Goal: Complete application form: Complete application form

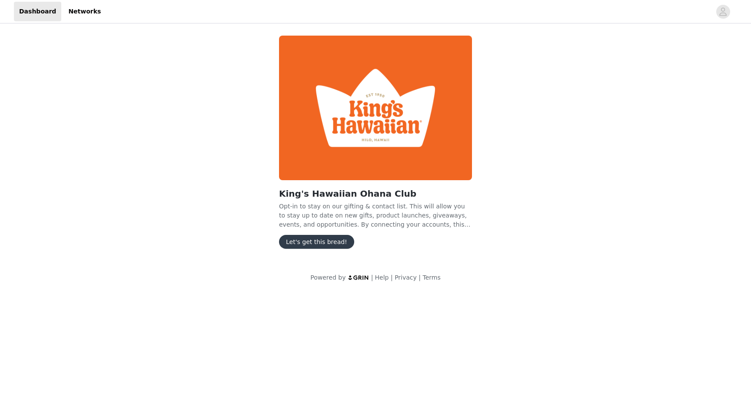
click at [309, 239] on button "Let's get this bread!" at bounding box center [316, 242] width 75 height 14
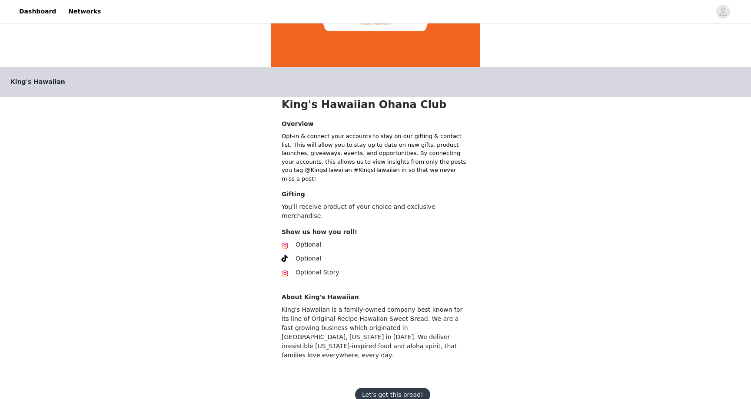
scroll to position [114, 0]
click at [397, 388] on button "Let's get this bread!" at bounding box center [392, 395] width 75 height 14
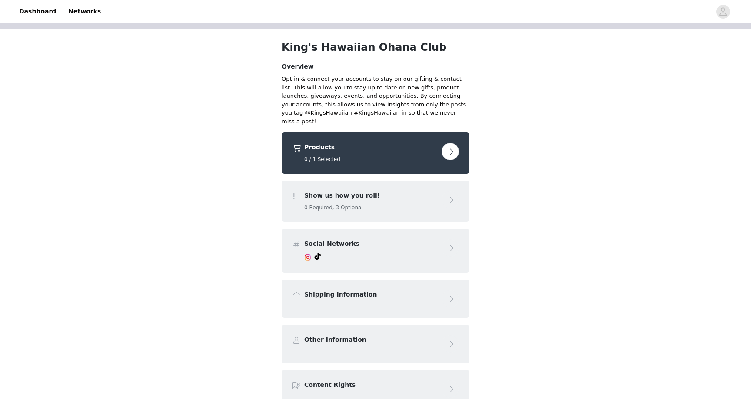
scroll to position [43, 0]
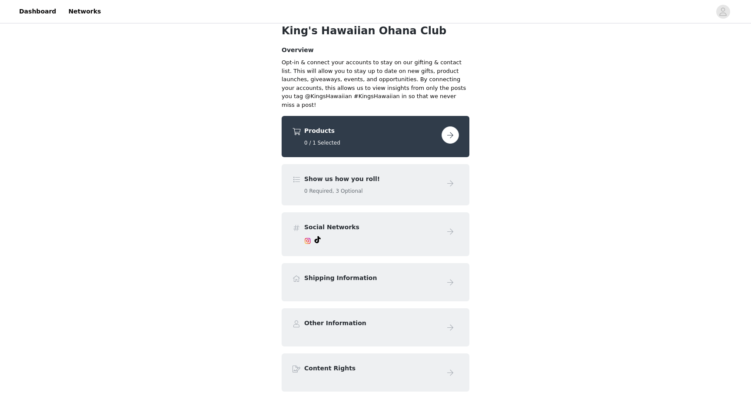
click at [440, 127] on div "Products 0 / 1 Selected" at bounding box center [375, 136] width 167 height 20
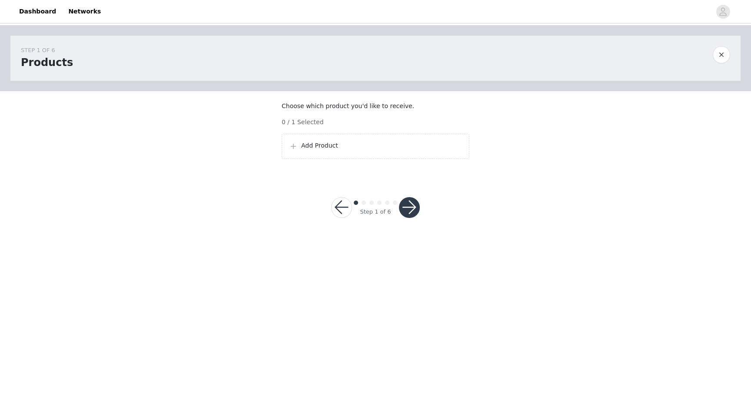
click at [362, 159] on div "Add Product" at bounding box center [375, 146] width 188 height 25
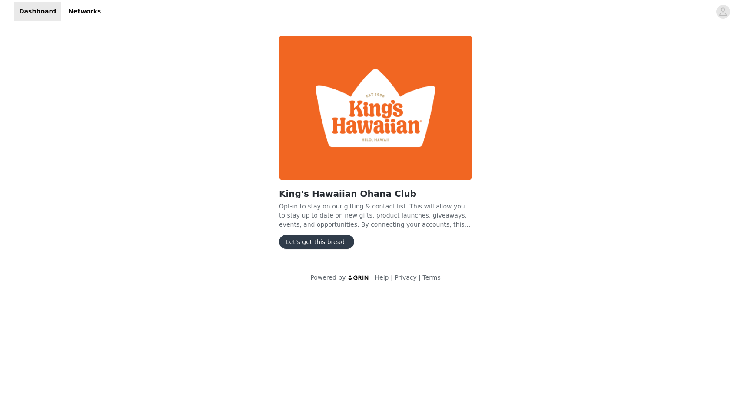
click at [318, 247] on button "Let's get this bread!" at bounding box center [316, 242] width 75 height 14
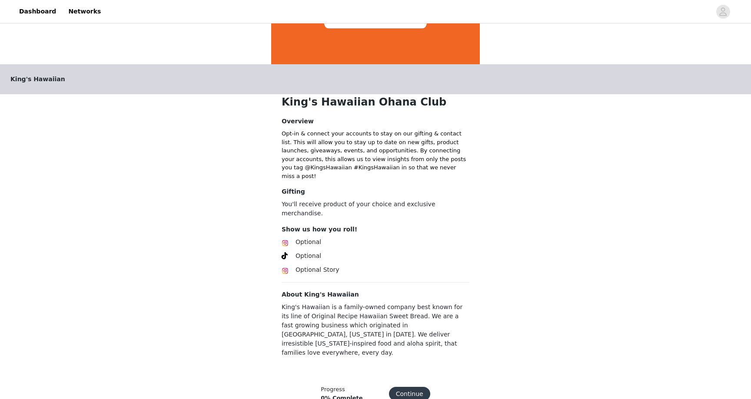
scroll to position [117, 0]
click at [412, 387] on button "Continue" at bounding box center [409, 394] width 41 height 14
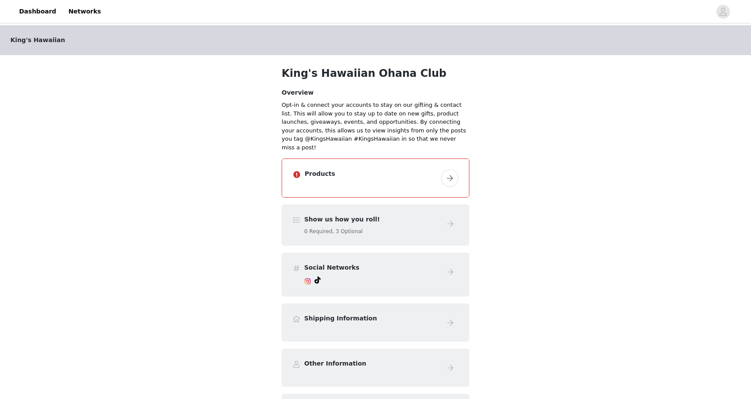
click at [367, 159] on div "Products" at bounding box center [375, 178] width 187 height 38
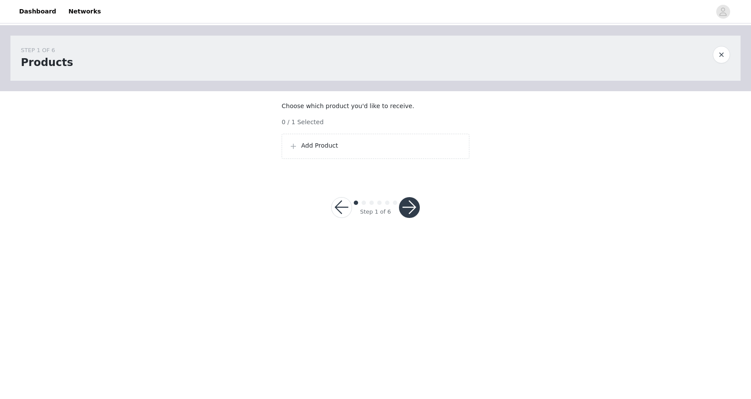
click at [356, 150] on p "Add Product" at bounding box center [381, 145] width 161 height 9
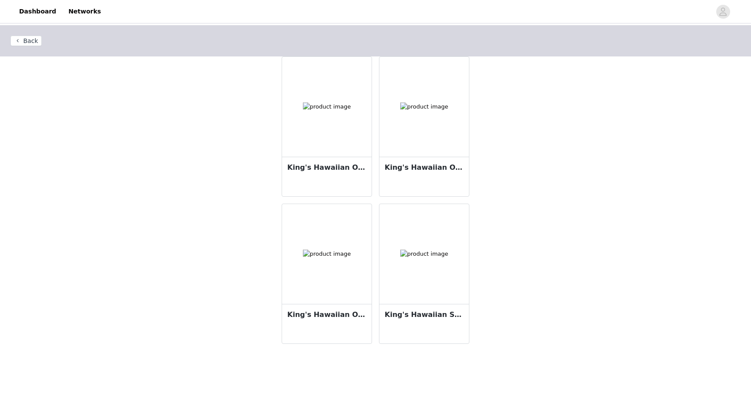
click at [338, 154] on div at bounding box center [326, 107] width 89 height 100
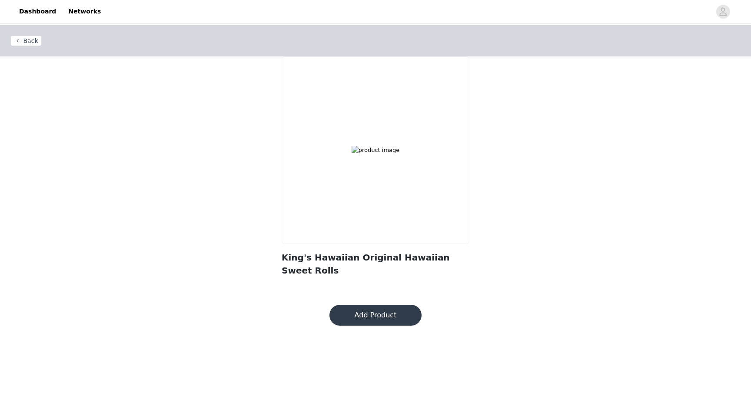
click at [378, 306] on button "Add Product" at bounding box center [375, 315] width 92 height 21
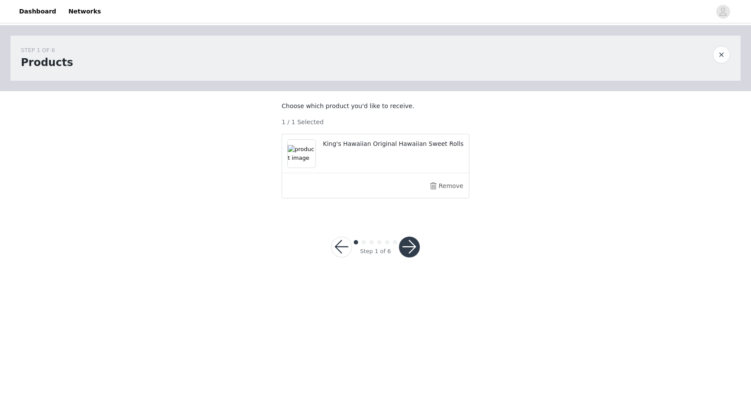
click at [408, 258] on button "button" at bounding box center [409, 247] width 21 height 21
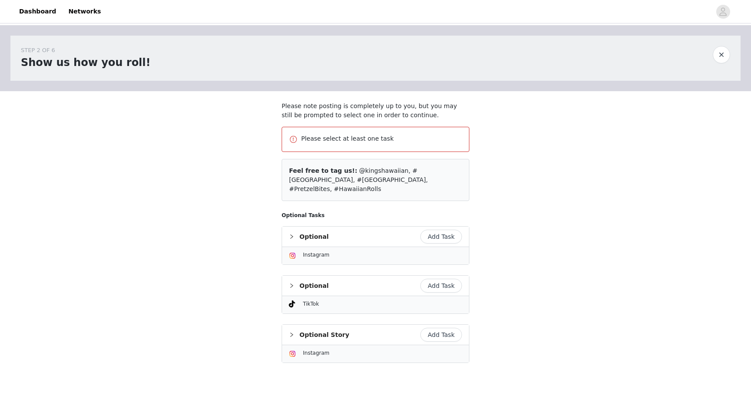
click at [434, 230] on button "Add Task" at bounding box center [441, 237] width 42 height 14
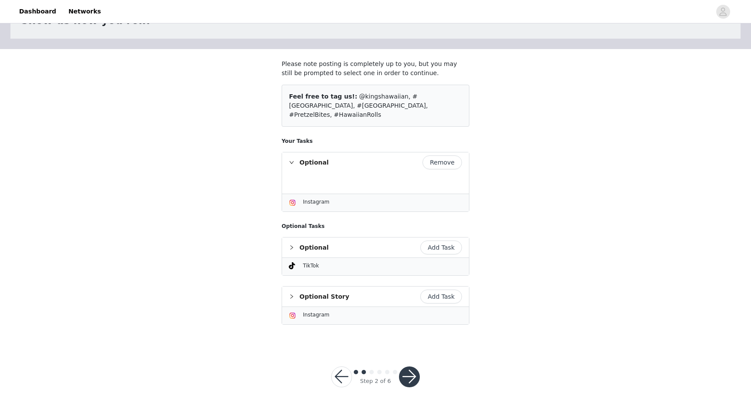
scroll to position [42, 0]
click at [439, 241] on button "Add Task" at bounding box center [441, 248] width 42 height 14
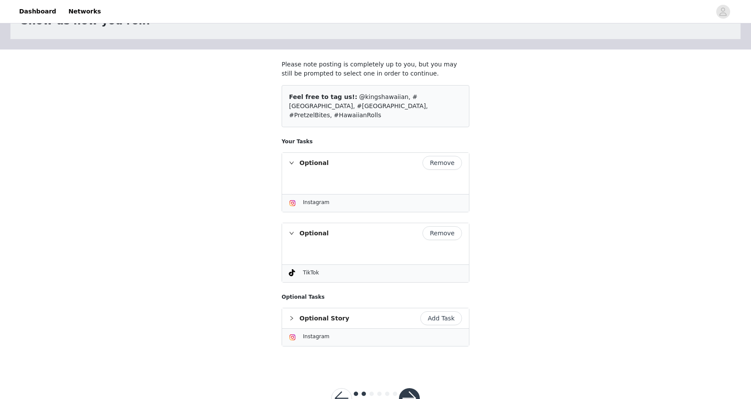
click at [406, 388] on button "button" at bounding box center [409, 398] width 21 height 21
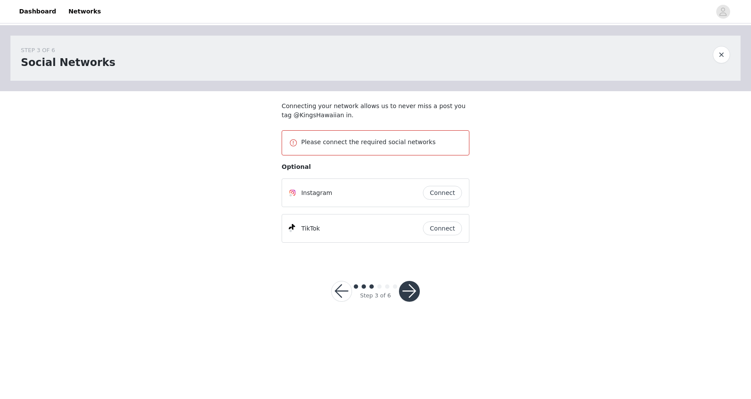
click at [437, 191] on button "Connect" at bounding box center [442, 193] width 39 height 14
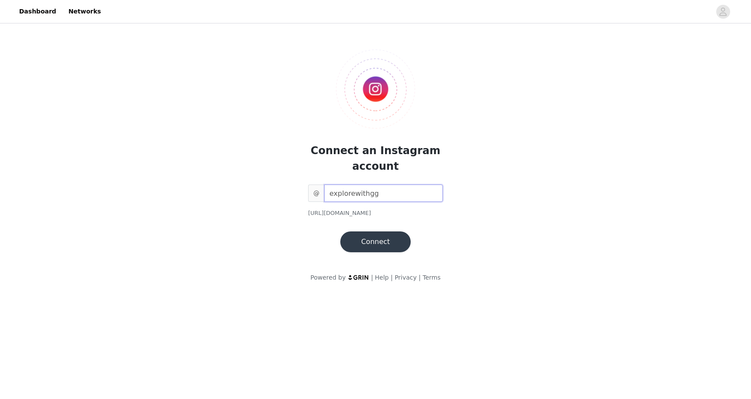
type input "explorewithgg"
click at [372, 243] on button "Connect" at bounding box center [375, 242] width 70 height 21
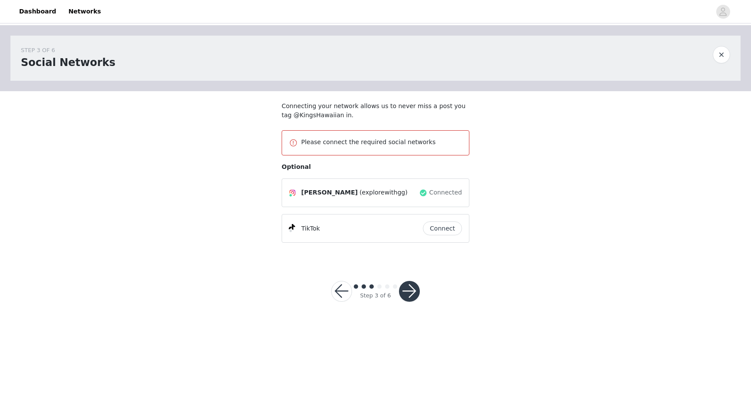
click at [451, 226] on button "Connect" at bounding box center [442, 229] width 39 height 14
click at [411, 297] on button "button" at bounding box center [409, 291] width 21 height 21
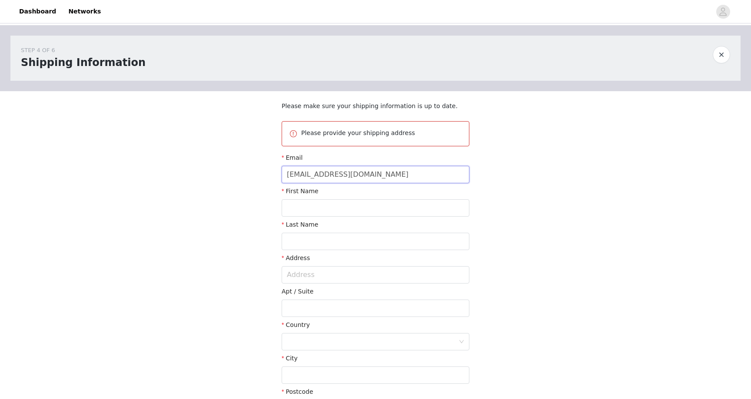
type input "[EMAIL_ADDRESS][DOMAIN_NAME]"
type input "Giselle"
type input "Chusan"
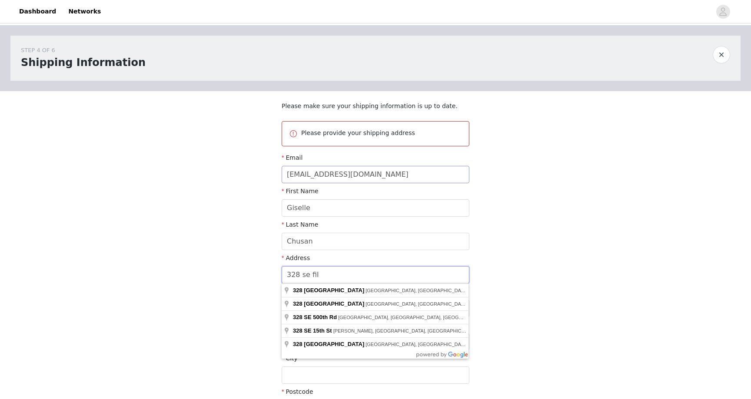
type input "328 se filo"
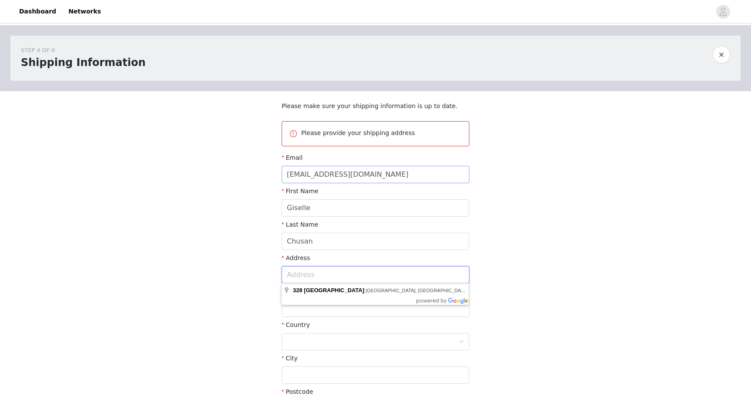
type input "[STREET_ADDRESS]"
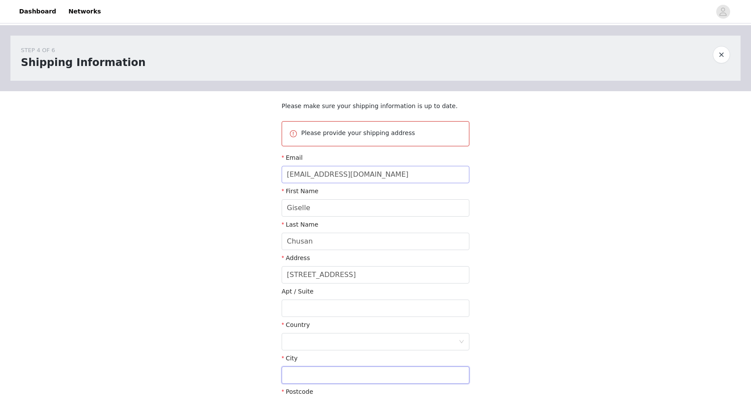
type input "[GEOGRAPHIC_DATA]"
type input "34984"
click at [350, 347] on div at bounding box center [373, 342] width 172 height 17
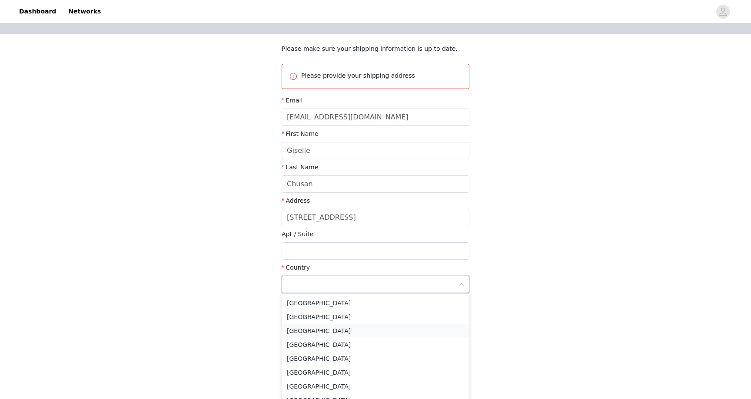
scroll to position [61, 0]
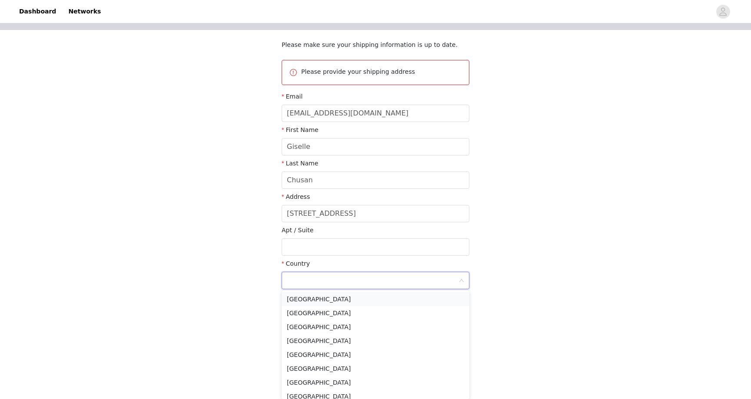
click at [318, 300] on li "[GEOGRAPHIC_DATA]" at bounding box center [375, 299] width 188 height 14
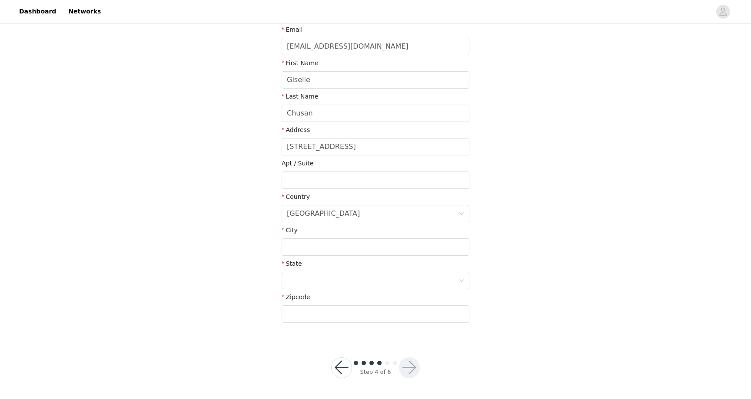
scroll to position [128, 0]
type input "port st lucie"
click at [347, 278] on div at bounding box center [373, 281] width 172 height 17
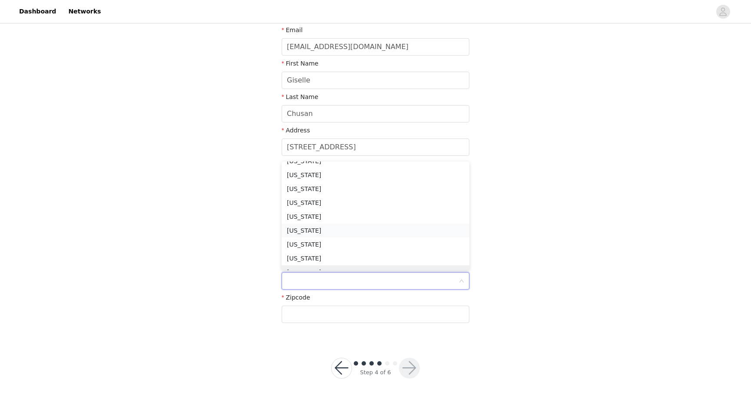
scroll to position [187, 0]
click at [311, 181] on li "Florida" at bounding box center [375, 178] width 188 height 14
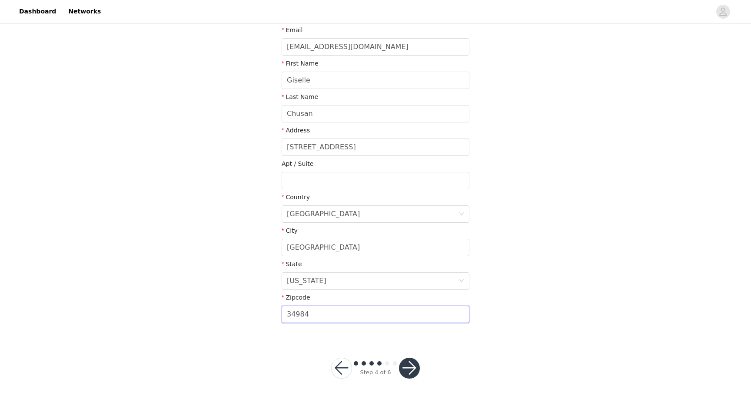
type input "34984"
click at [419, 368] on button "button" at bounding box center [409, 368] width 21 height 21
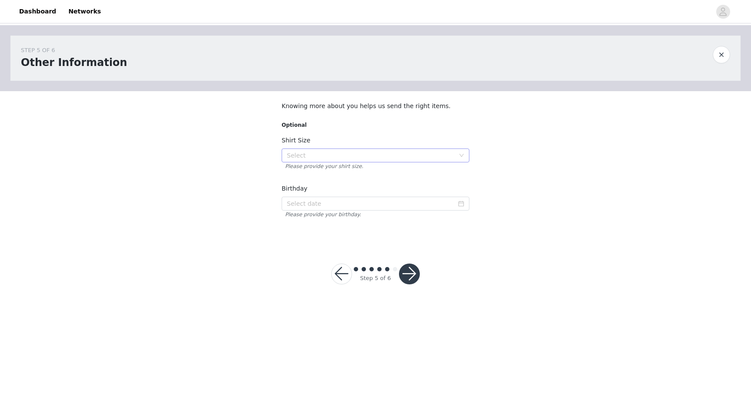
click at [318, 152] on div "Select" at bounding box center [371, 155] width 168 height 9
click at [311, 185] on li "M" at bounding box center [375, 186] width 188 height 14
click at [310, 199] on input at bounding box center [375, 204] width 188 height 14
click at [325, 223] on div "Oct 2025" at bounding box center [342, 218] width 121 height 17
click at [335, 220] on link "Oct" at bounding box center [334, 218] width 12 height 17
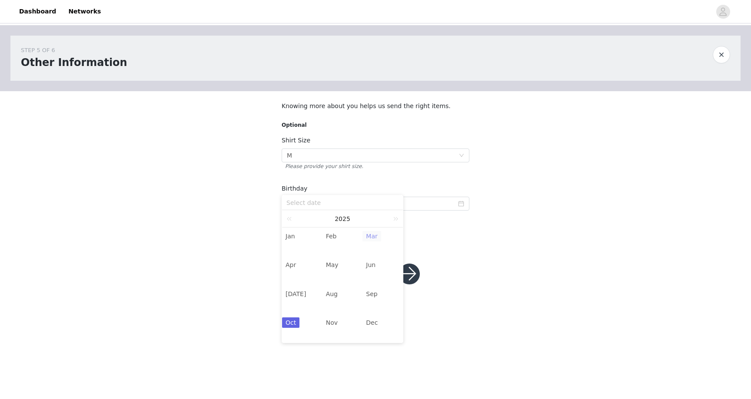
click at [367, 234] on link "Mar" at bounding box center [371, 236] width 18 height 10
click at [352, 221] on link "2025" at bounding box center [348, 218] width 17 height 17
click at [288, 220] on link at bounding box center [290, 218] width 11 height 17
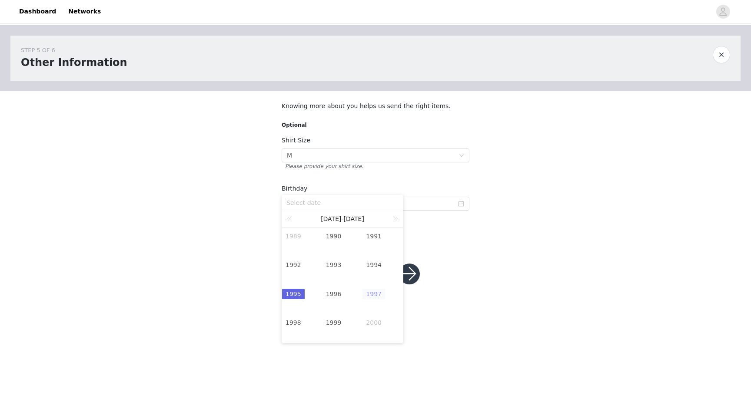
click at [374, 295] on link "1997" at bounding box center [373, 294] width 23 height 10
click at [295, 315] on div "30" at bounding box center [295, 316] width 10 height 10
type input "1997-03-30"
click at [403, 275] on button "button" at bounding box center [409, 274] width 21 height 21
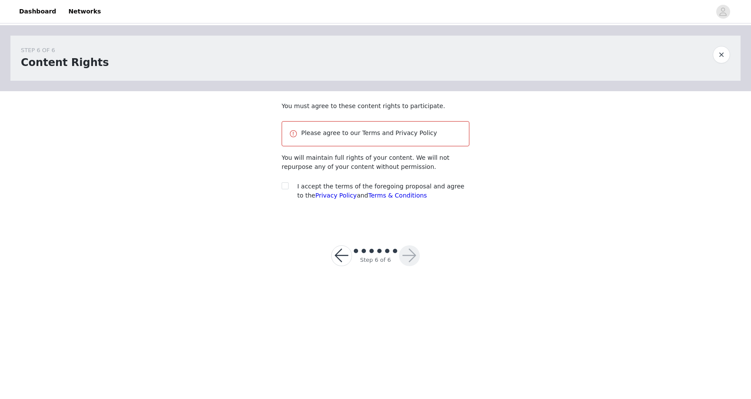
click at [292, 185] on div at bounding box center [287, 186] width 12 height 9
click at [281, 187] on section "You must agree to these content rights to participate. Please agree to our Term…" at bounding box center [375, 157] width 208 height 133
click at [289, 187] on div at bounding box center [287, 186] width 12 height 9
click at [283, 187] on input "checkbox" at bounding box center [284, 185] width 6 height 6
checkbox input "true"
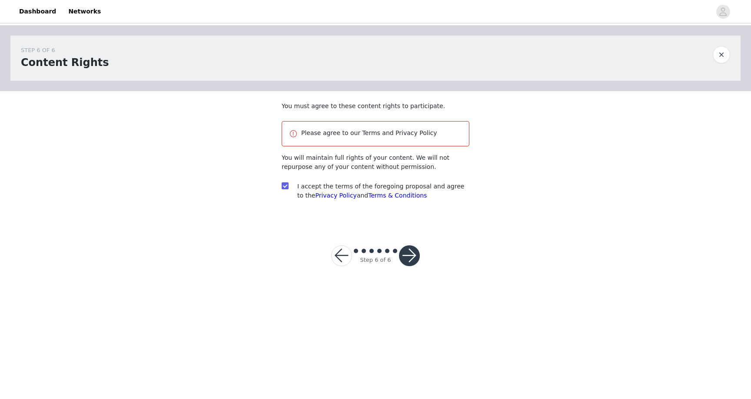
click at [416, 254] on button "button" at bounding box center [409, 255] width 21 height 21
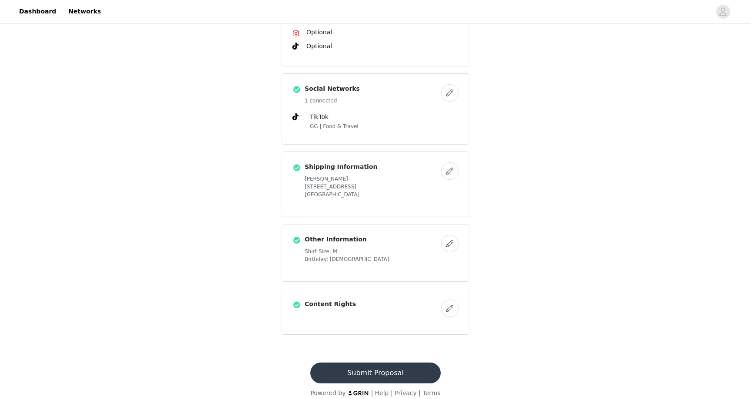
scroll to position [258, 0]
click at [365, 366] on button "Submit Proposal" at bounding box center [375, 373] width 130 height 21
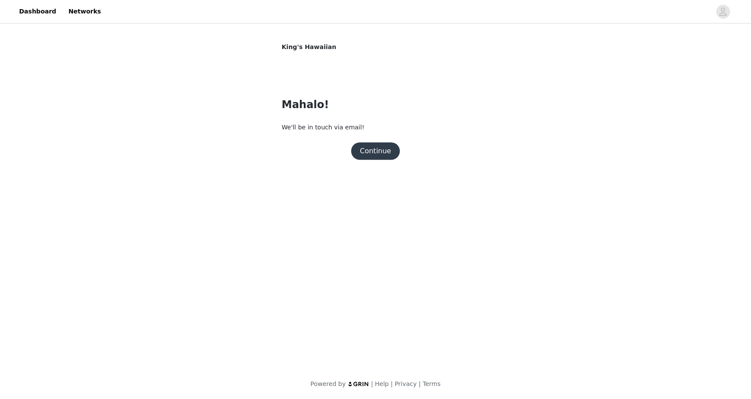
click at [370, 147] on button "Continue" at bounding box center [375, 150] width 49 height 17
